Goal: Transaction & Acquisition: Purchase product/service

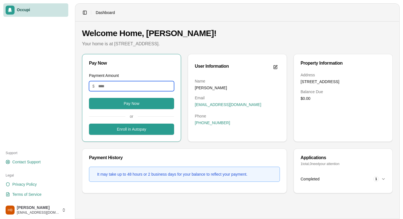
click at [116, 87] on input "Payment Amount" at bounding box center [131, 86] width 85 height 10
type input "*******"
click at [259, 21] on header "Toggle Sidebar Dashboard" at bounding box center [237, 13] width 324 height 18
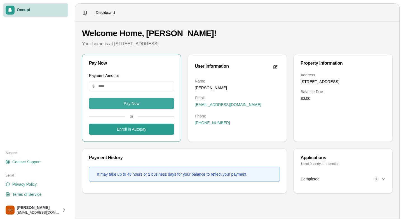
click at [136, 106] on button "Pay Now" at bounding box center [131, 103] width 85 height 11
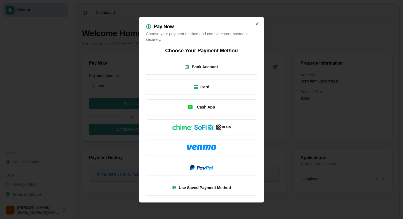
click at [196, 75] on div "Choose Your Payment Method Bank Account Card Cash App Use Saved Payment Method" at bounding box center [201, 121] width 111 height 149
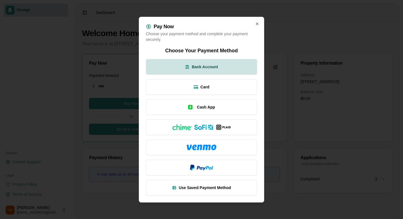
click at [196, 73] on button "Bank Account" at bounding box center [201, 67] width 111 height 16
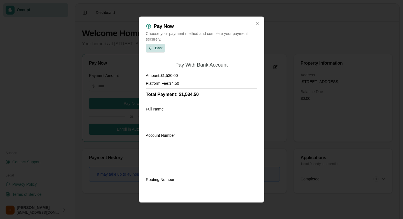
click at [157, 48] on button "Back" at bounding box center [155, 48] width 19 height 9
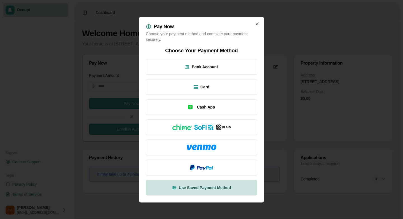
click at [224, 190] on span "Use Saved Payment Method" at bounding box center [205, 188] width 52 height 6
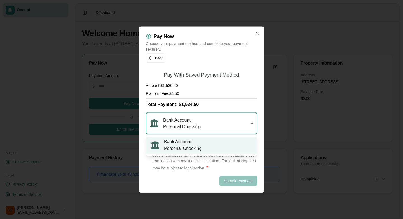
click at [190, 123] on span "Personal Checking" at bounding box center [182, 126] width 38 height 6
click at [186, 150] on label "I authorize Occupi, Inc., to charge my payment method the total payment amount …" at bounding box center [205, 156] width 105 height 30
click at [258, 95] on div "Pay Now Choose your payment method and complete your payment securely. Back Pay…" at bounding box center [201, 109] width 125 height 167
click at [195, 150] on label "I authorize Occupi, Inc., to charge my payment method the total payment amount …" at bounding box center [205, 156] width 105 height 30
click at [160, 172] on div "I authorize Occupi, Inc., to charge my payment method the total payment amount …" at bounding box center [201, 162] width 111 height 47
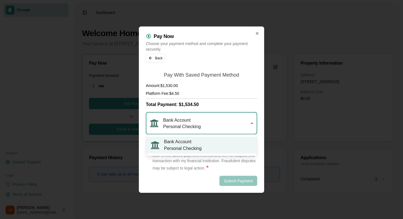
click at [168, 151] on label "I authorize Occupi, Inc., to charge my payment method the total payment amount …" at bounding box center [205, 156] width 105 height 30
click at [147, 162] on div "I authorize Occupi, Inc., to charge my payment method the total payment amount …" at bounding box center [201, 156] width 111 height 30
click at [165, 170] on label "I authorize Occupi, Inc., to charge my payment method the total payment amount …" at bounding box center [205, 156] width 105 height 30
click at [158, 55] on button "Back" at bounding box center [155, 57] width 19 height 9
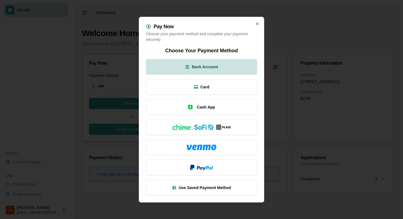
click at [183, 68] on button "Bank Account" at bounding box center [201, 67] width 111 height 16
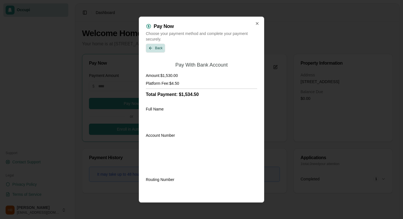
click at [150, 47] on button "Back" at bounding box center [155, 48] width 19 height 9
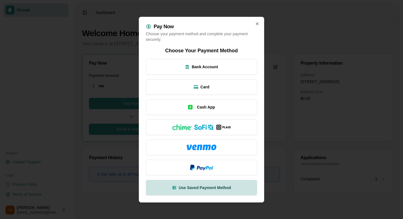
click at [191, 190] on span "Use Saved Payment Method" at bounding box center [205, 188] width 52 height 6
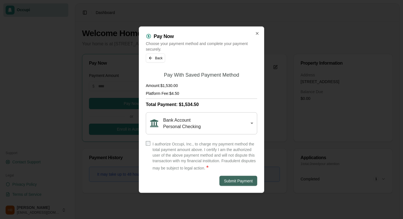
click at [244, 183] on button "Submit Payment" at bounding box center [239, 181] width 38 height 10
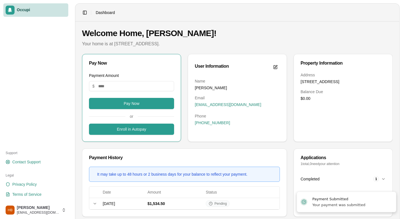
scroll to position [11, 0]
